Goal: Transaction & Acquisition: Purchase product/service

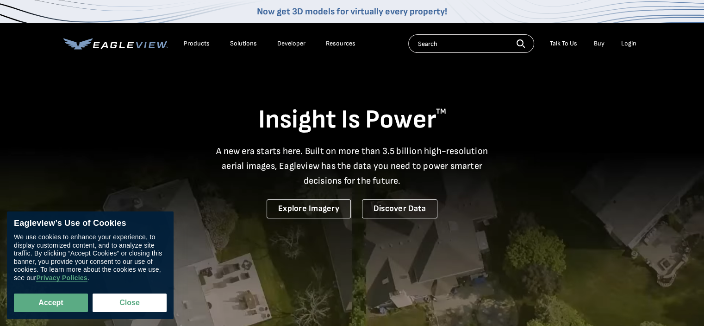
click at [631, 43] on div "Login" at bounding box center [629, 43] width 15 height 8
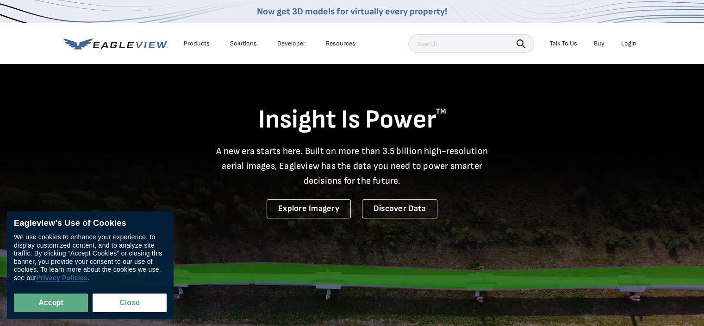
drag, startPoint x: 53, startPoint y: 298, endPoint x: 79, endPoint y: 276, distance: 33.9
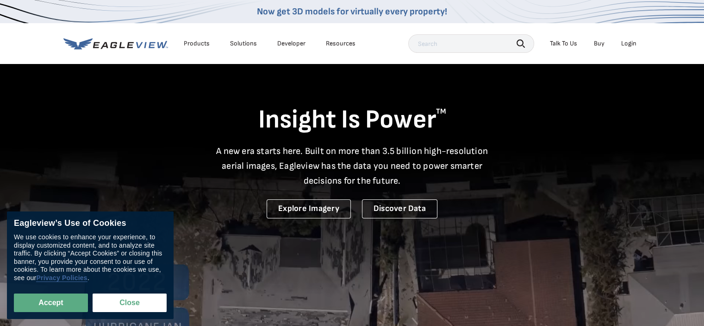
click at [53, 297] on button "Accept" at bounding box center [51, 302] width 74 height 19
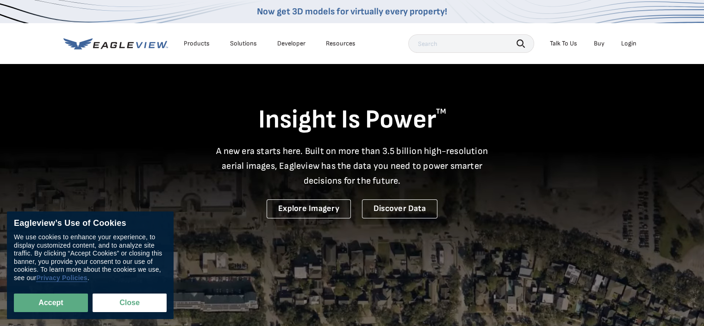
checkbox input "true"
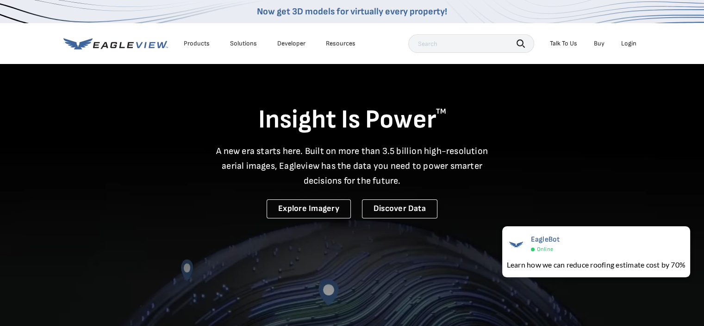
click at [628, 42] on div "Login" at bounding box center [629, 43] width 15 height 8
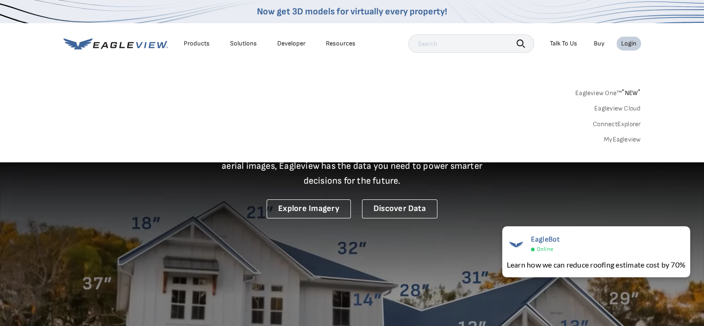
click at [628, 42] on div "Login" at bounding box center [629, 43] width 15 height 8
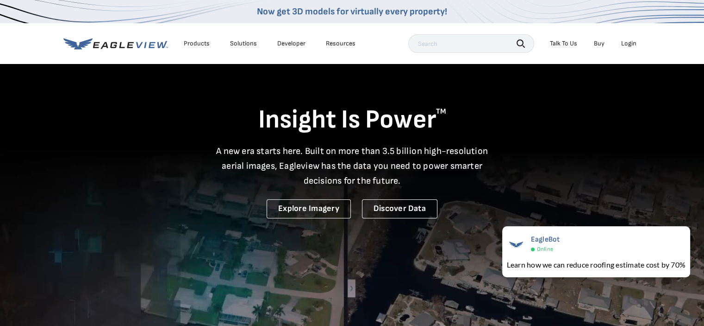
click at [628, 42] on div "Login" at bounding box center [629, 43] width 15 height 8
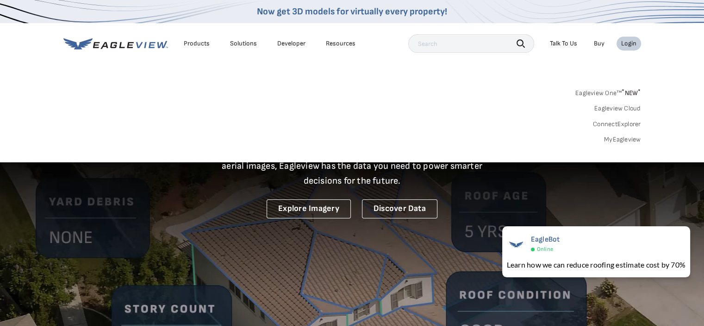
click at [444, 46] on input "text" at bounding box center [471, 43] width 126 height 19
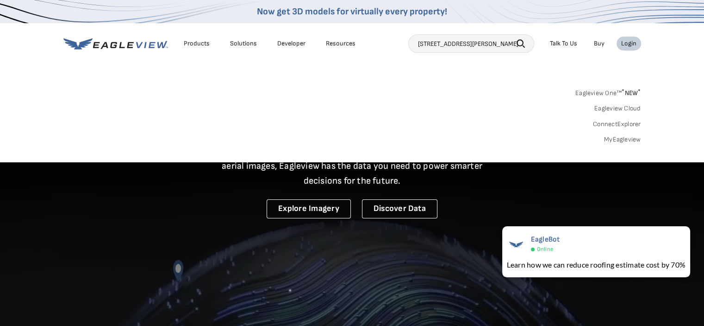
type input "[STREET_ADDRESS][PERSON_NAME]"
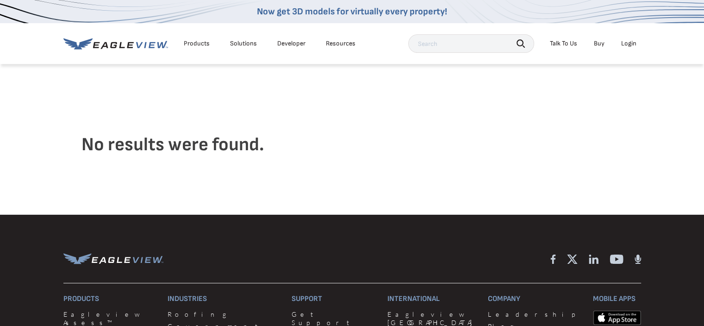
click at [198, 44] on div "Products" at bounding box center [197, 43] width 26 height 8
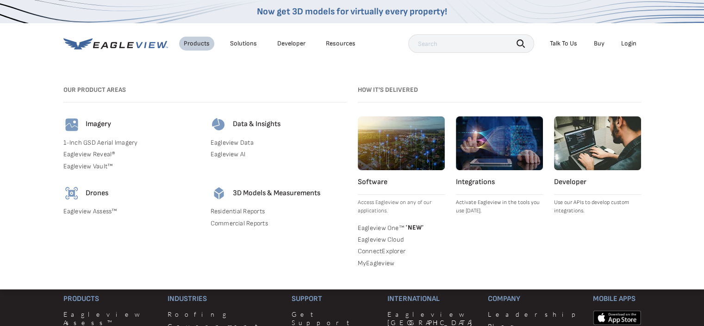
click at [252, 212] on link "Residential Reports" at bounding box center [279, 211] width 136 height 8
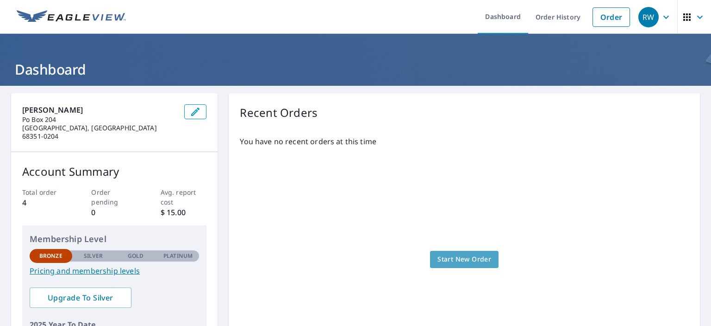
click at [460, 253] on span "Start New Order" at bounding box center [465, 259] width 54 height 12
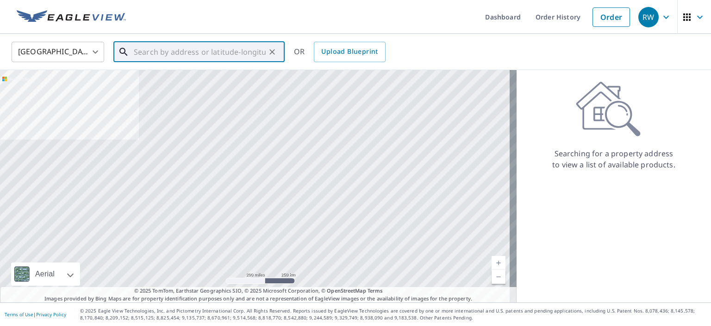
click at [227, 53] on input "text" at bounding box center [200, 52] width 132 height 26
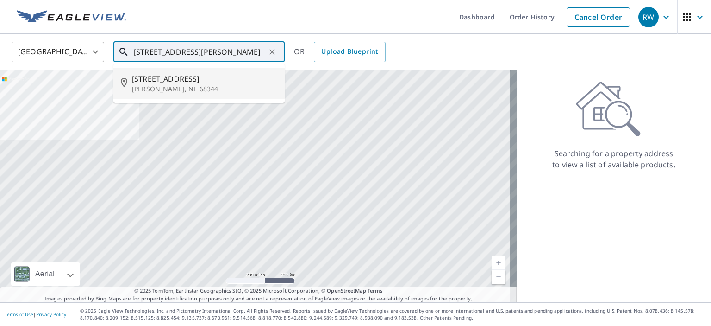
click at [193, 85] on p "[PERSON_NAME], NE 68344" at bounding box center [204, 88] width 145 height 9
type input "[STREET_ADDRESS][PERSON_NAME]"
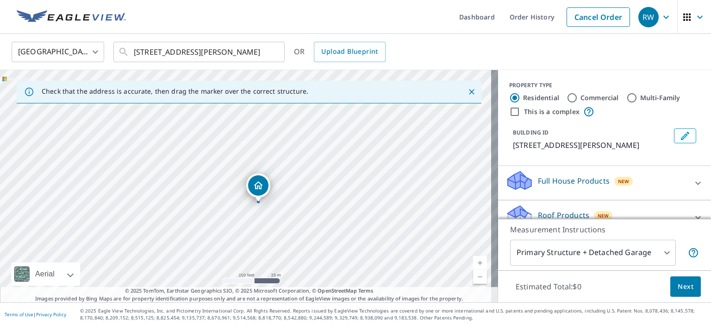
drag, startPoint x: 302, startPoint y: 183, endPoint x: 408, endPoint y: 126, distance: 120.4
click at [408, 126] on div "[STREET_ADDRESS][PERSON_NAME]" at bounding box center [249, 186] width 498 height 232
click at [246, 184] on div "535 Main St Douglas, NE 68344" at bounding box center [258, 185] width 24 height 24
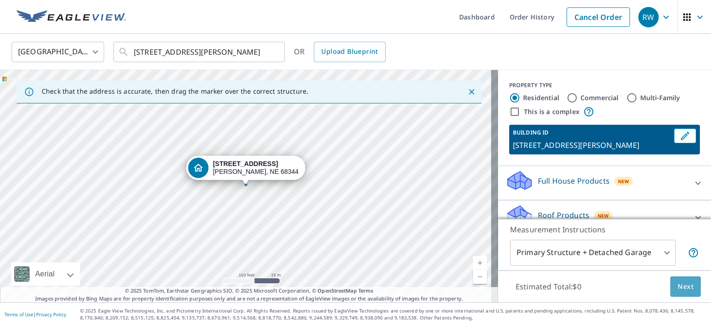
click at [678, 284] on span "Next" at bounding box center [686, 287] width 16 height 12
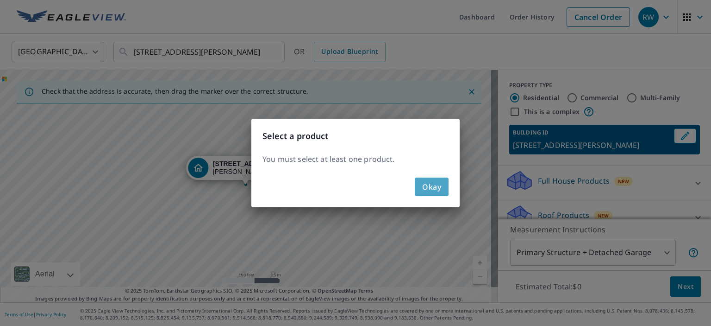
click at [442, 187] on button "Okay" at bounding box center [432, 186] width 34 height 19
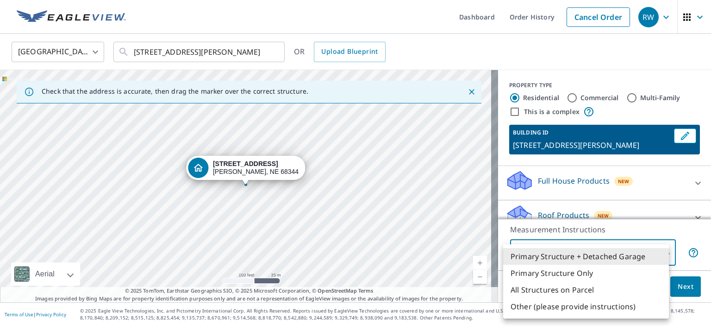
click at [587, 251] on body "RW RW Dashboard Order History Cancel Order RW United States US ​ 535 Main St Do…" at bounding box center [355, 163] width 711 height 326
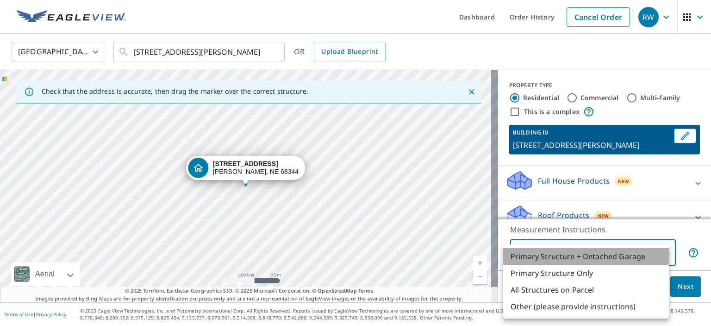
click at [587, 251] on li "Primary Structure + Detached Garage" at bounding box center [586, 256] width 166 height 17
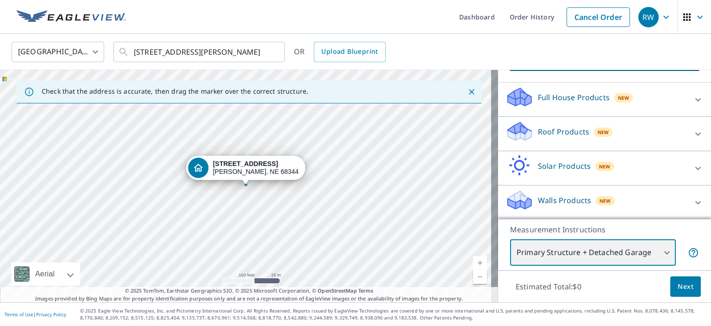
scroll to position [37, 0]
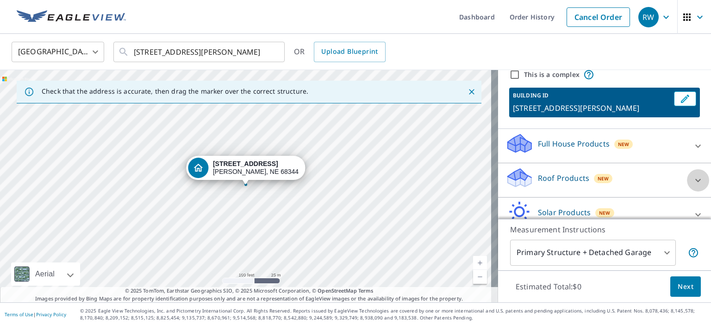
click at [693, 178] on icon at bounding box center [698, 180] width 11 height 11
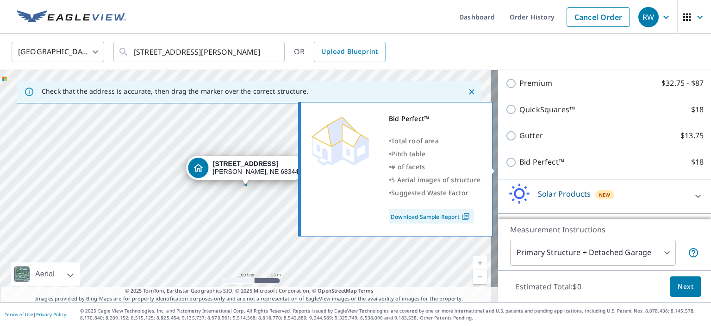
scroll to position [176, 0]
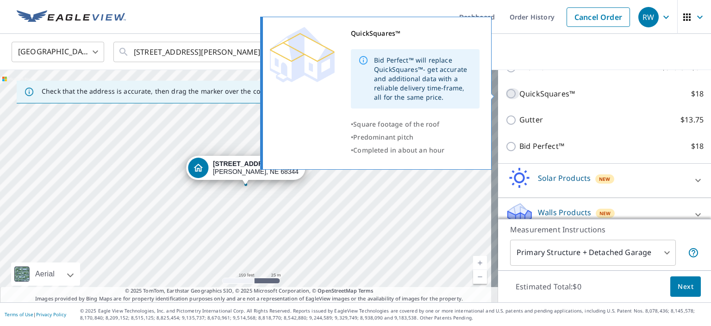
click at [506, 90] on input "QuickSquares™ $18" at bounding box center [513, 93] width 14 height 11
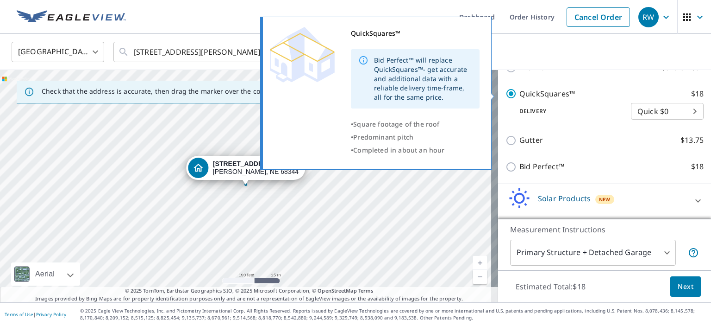
drag, startPoint x: 507, startPoint y: 90, endPoint x: 512, endPoint y: 94, distance: 6.3
click at [508, 97] on input "QuickSquares™ $18" at bounding box center [513, 93] width 14 height 11
checkbox input "false"
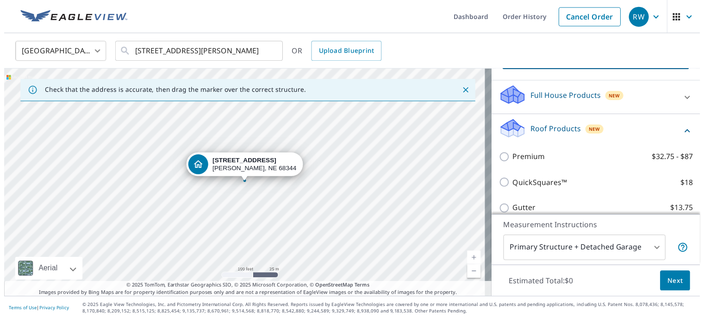
scroll to position [83, 0]
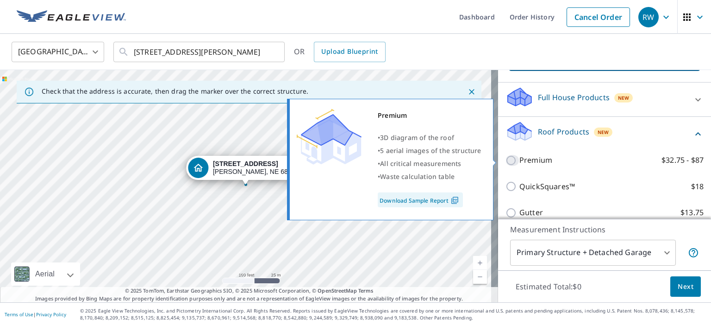
click at [506, 158] on input "Premium $32.75 - $87" at bounding box center [513, 160] width 14 height 11
checkbox input "true"
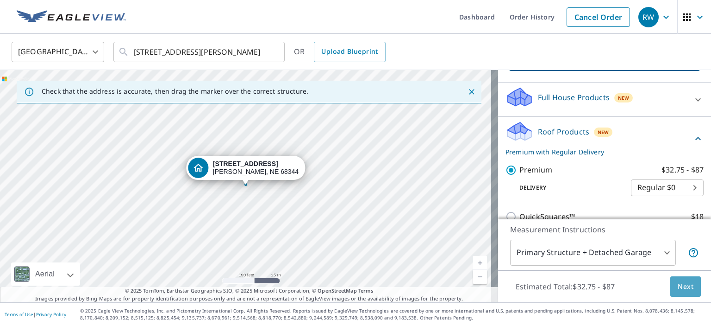
click at [678, 283] on span "Next" at bounding box center [686, 287] width 16 height 12
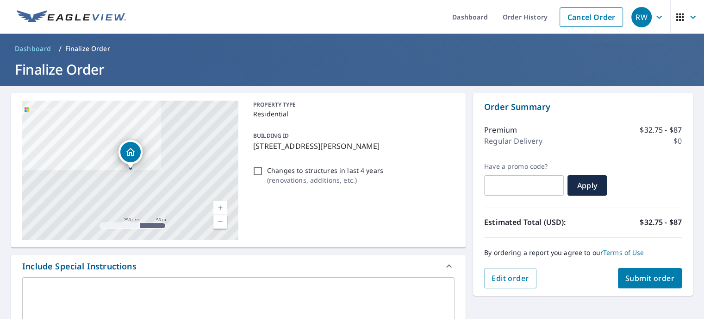
click at [436, 208] on div "PROPERTY TYPE Residential BUILDING ID 535 Main St, Douglas, NE, 68344 Changes t…" at bounding box center [352, 169] width 205 height 139
click at [659, 280] on span "Submit order" at bounding box center [651, 278] width 50 height 10
click at [658, 277] on span "Submit order" at bounding box center [651, 278] width 50 height 10
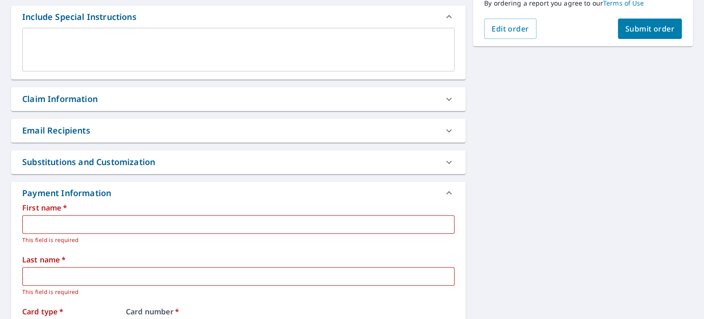
scroll to position [278, 0]
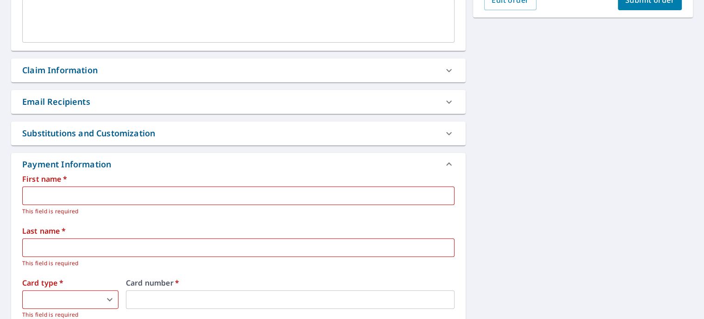
click at [106, 193] on input "text" at bounding box center [238, 195] width 433 height 19
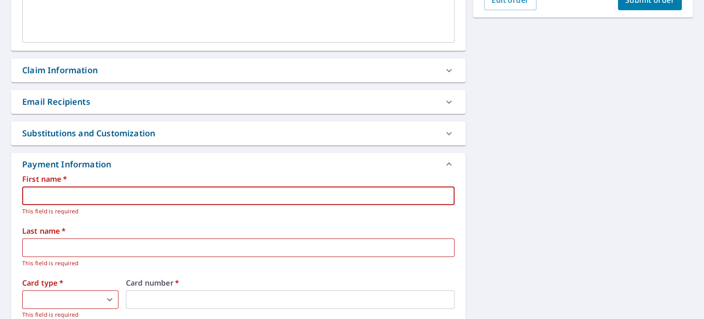
type input "Robert"
type input "Wade"
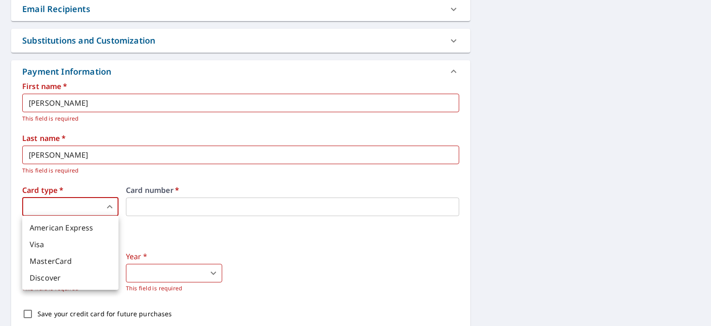
click at [107, 209] on body "RW RW Dashboard Order History Cancel Order RW Dashboard / Finalize Order Finali…" at bounding box center [355, 168] width 711 height 336
click at [86, 242] on li "Visa" at bounding box center [70, 244] width 96 height 17
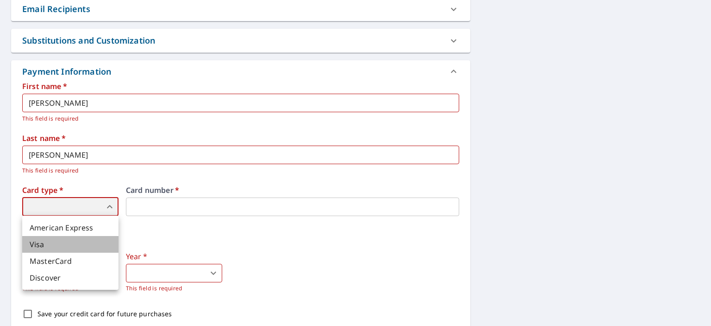
type input "2"
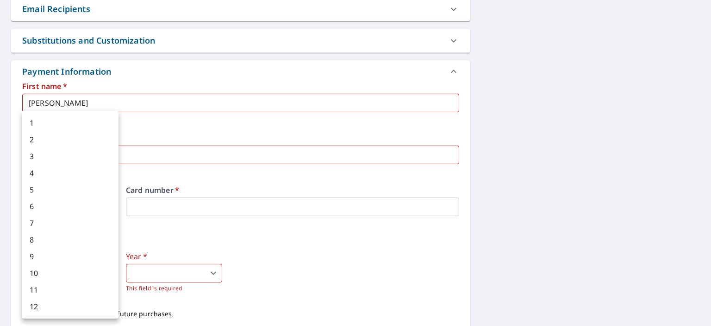
click at [73, 270] on body "RW RW Dashboard Order History Cancel Order RW Dashboard / Finalize Order Finali…" at bounding box center [355, 168] width 711 height 336
click at [43, 155] on li "3" at bounding box center [70, 156] width 96 height 17
type input "3"
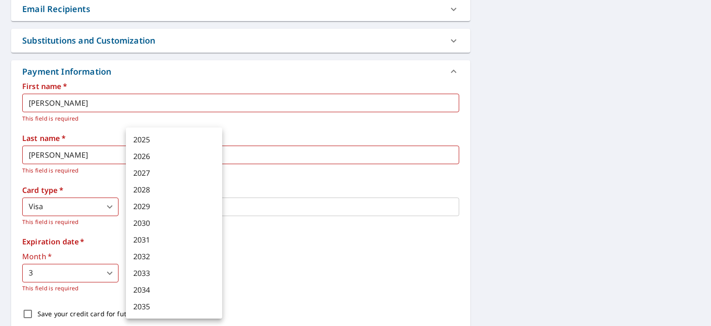
click at [155, 276] on body "RW RW Dashboard Order History Cancel Order RW Dashboard / Finalize Order Finali…" at bounding box center [355, 168] width 711 height 336
click at [143, 222] on li "2030" at bounding box center [174, 222] width 96 height 17
type input "2030"
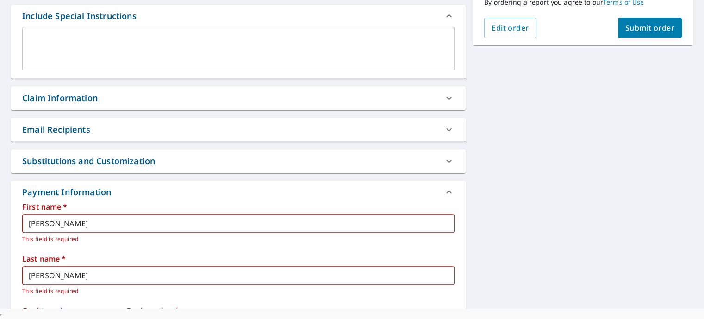
scroll to position [111, 0]
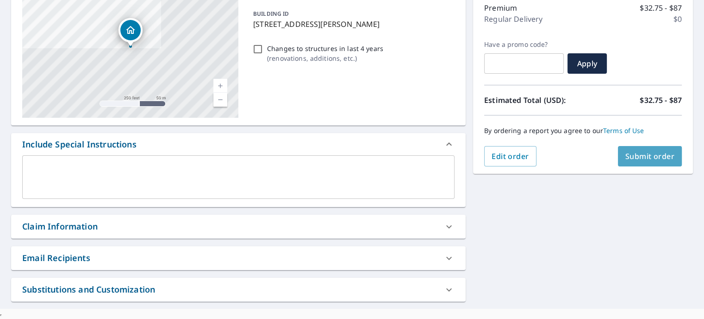
click at [660, 151] on span "Submit order" at bounding box center [651, 156] width 50 height 10
